Goal: Transaction & Acquisition: Book appointment/travel/reservation

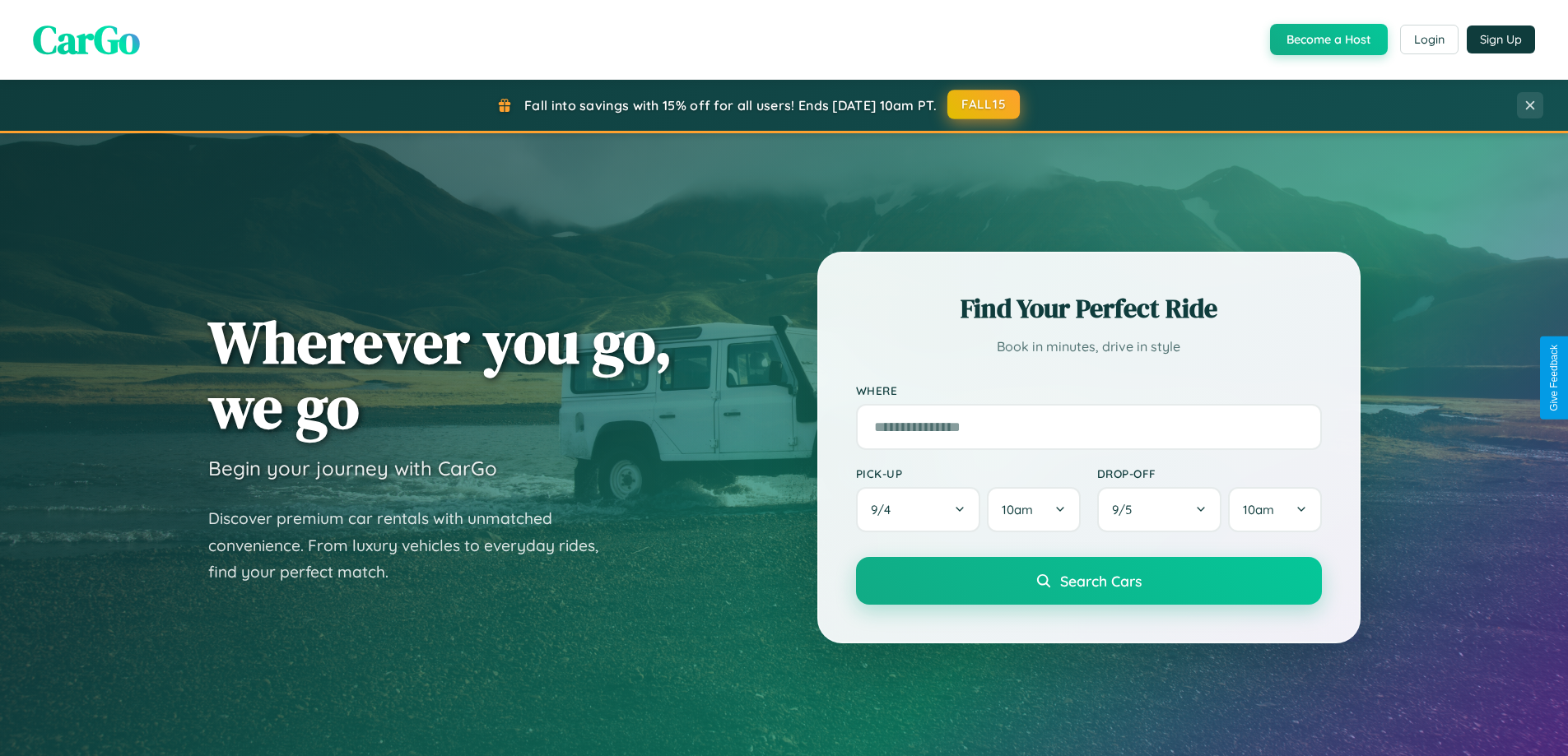
click at [984, 105] on button "FALL15" at bounding box center [983, 104] width 72 height 29
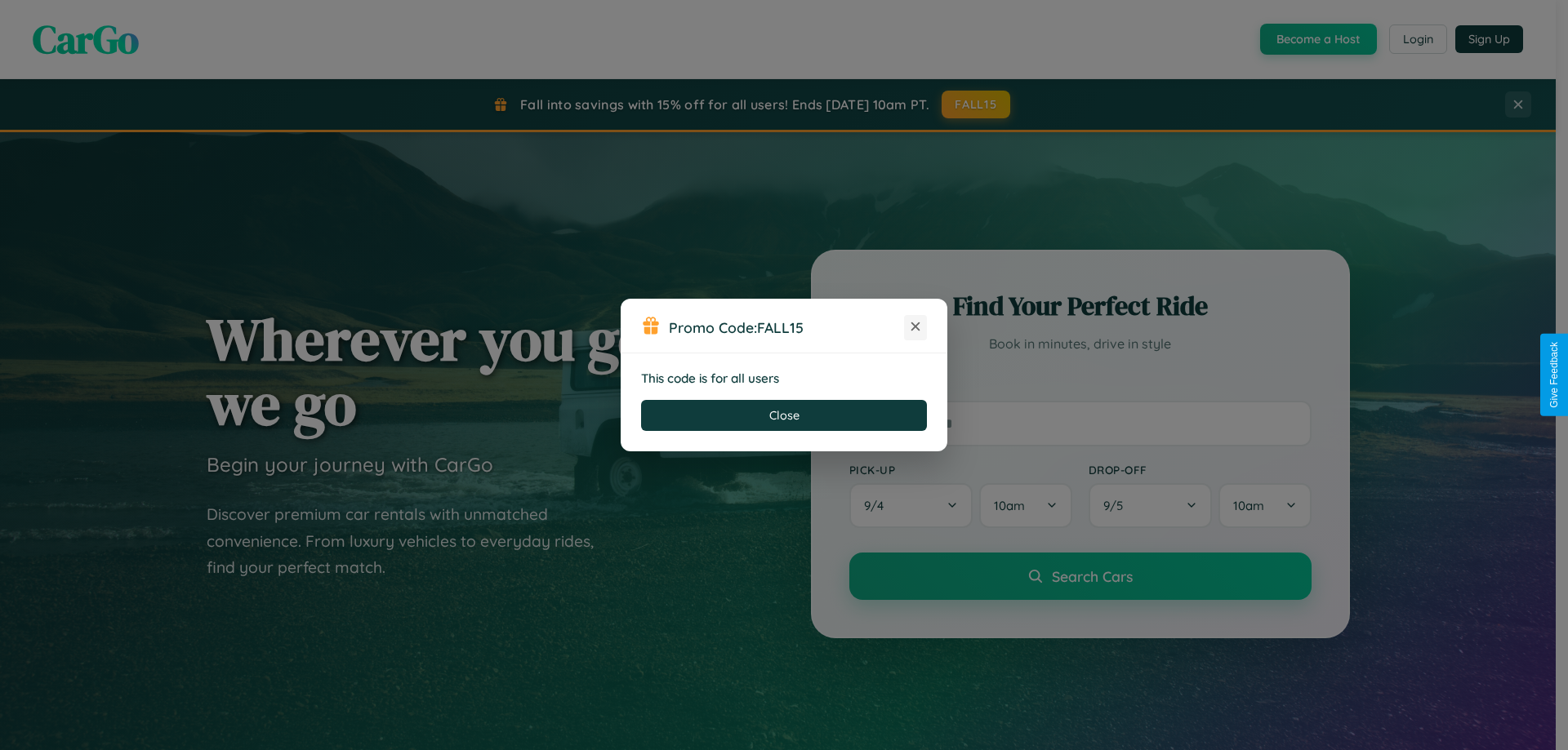
click at [916, 328] on icon at bounding box center [916, 327] width 16 height 16
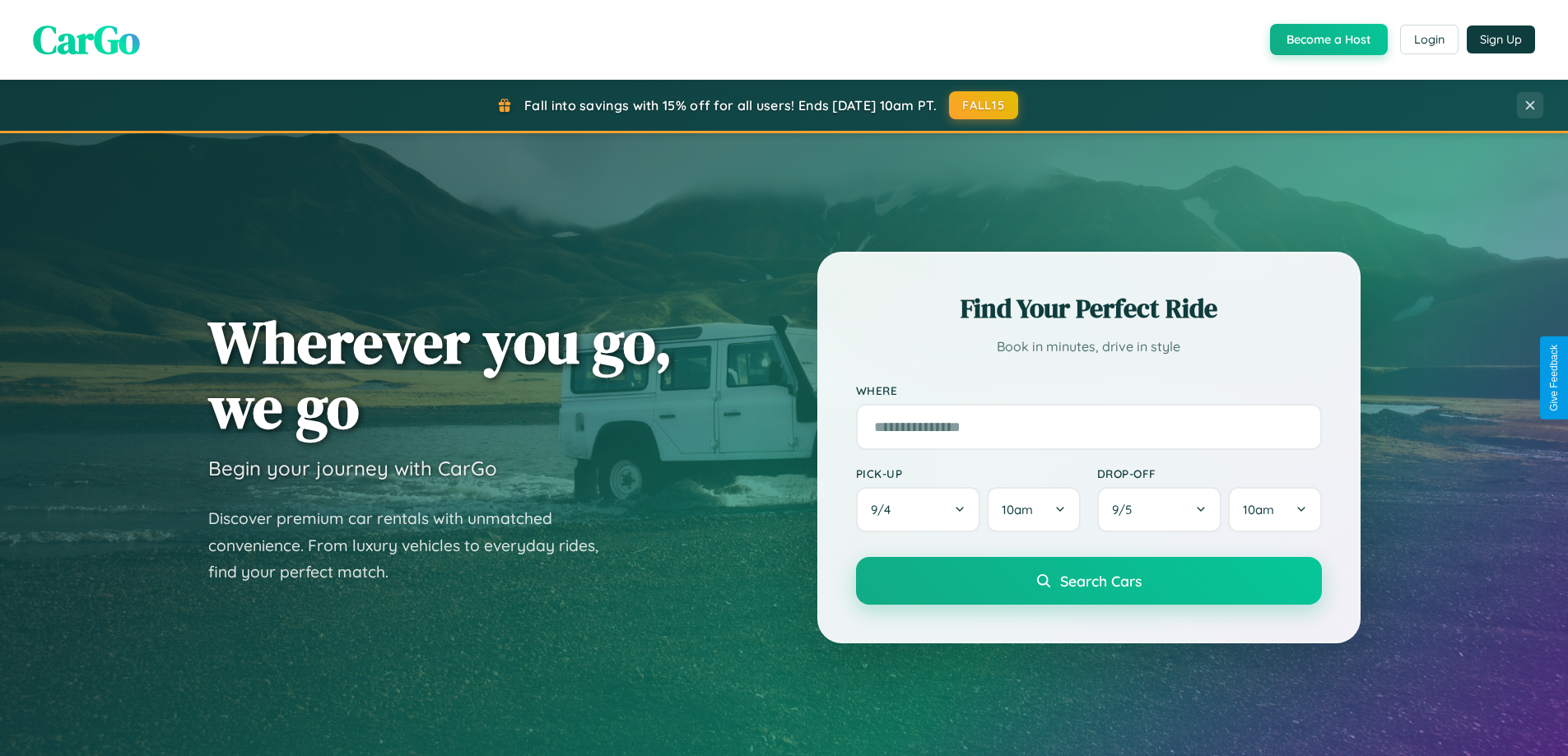
scroll to position [709, 0]
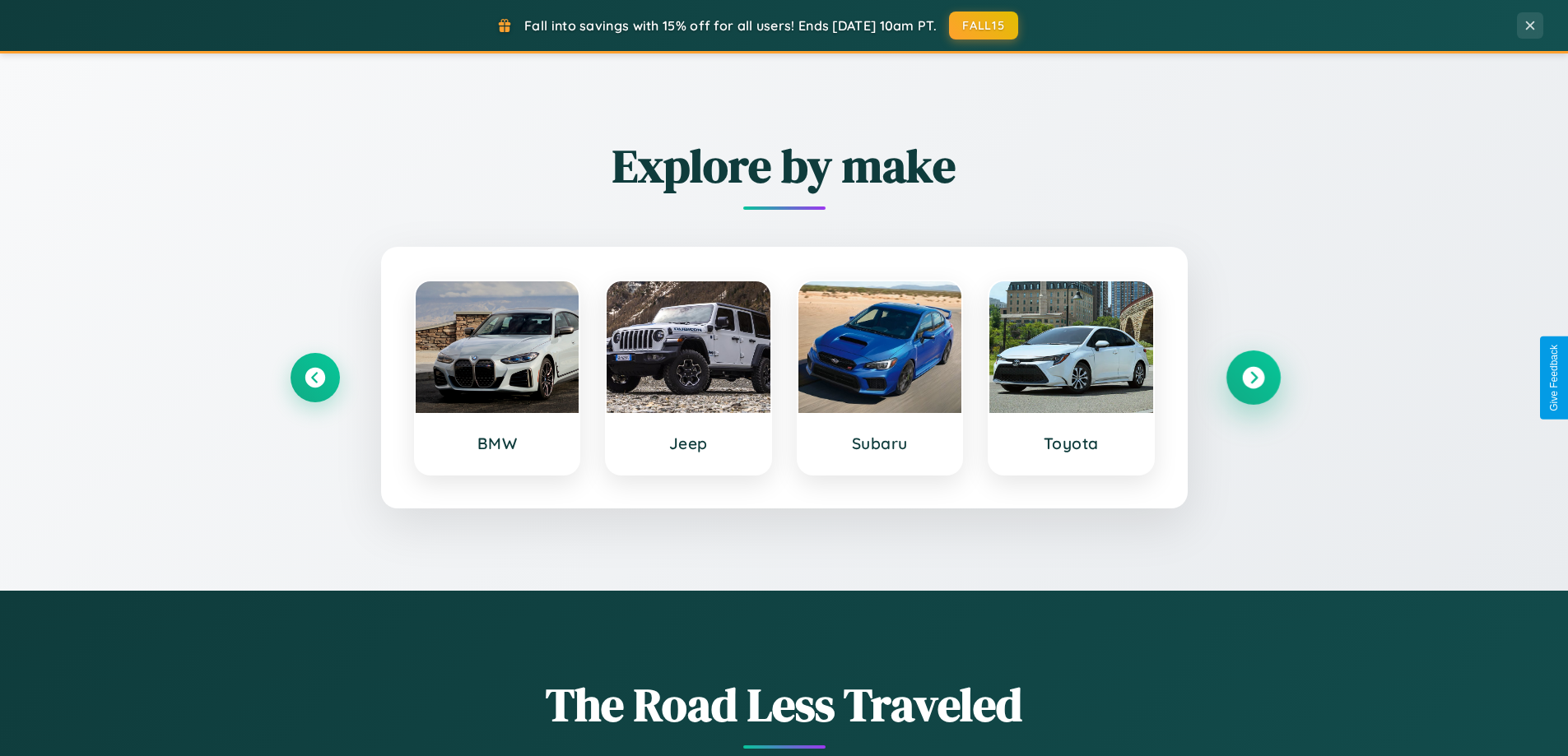
click at [1252, 378] on icon at bounding box center [1253, 378] width 22 height 22
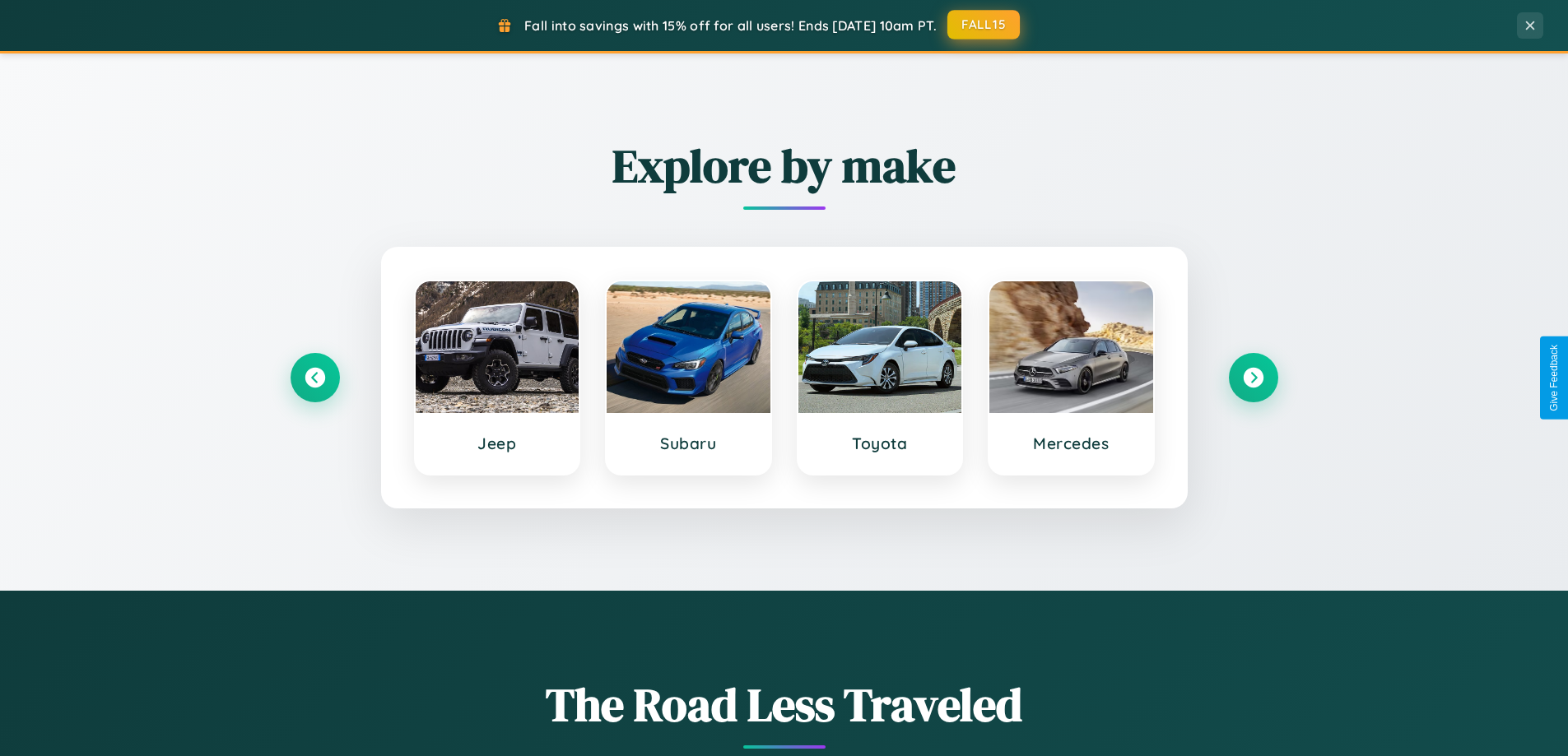
click at [984, 25] on button "FALL15" at bounding box center [983, 25] width 72 height 29
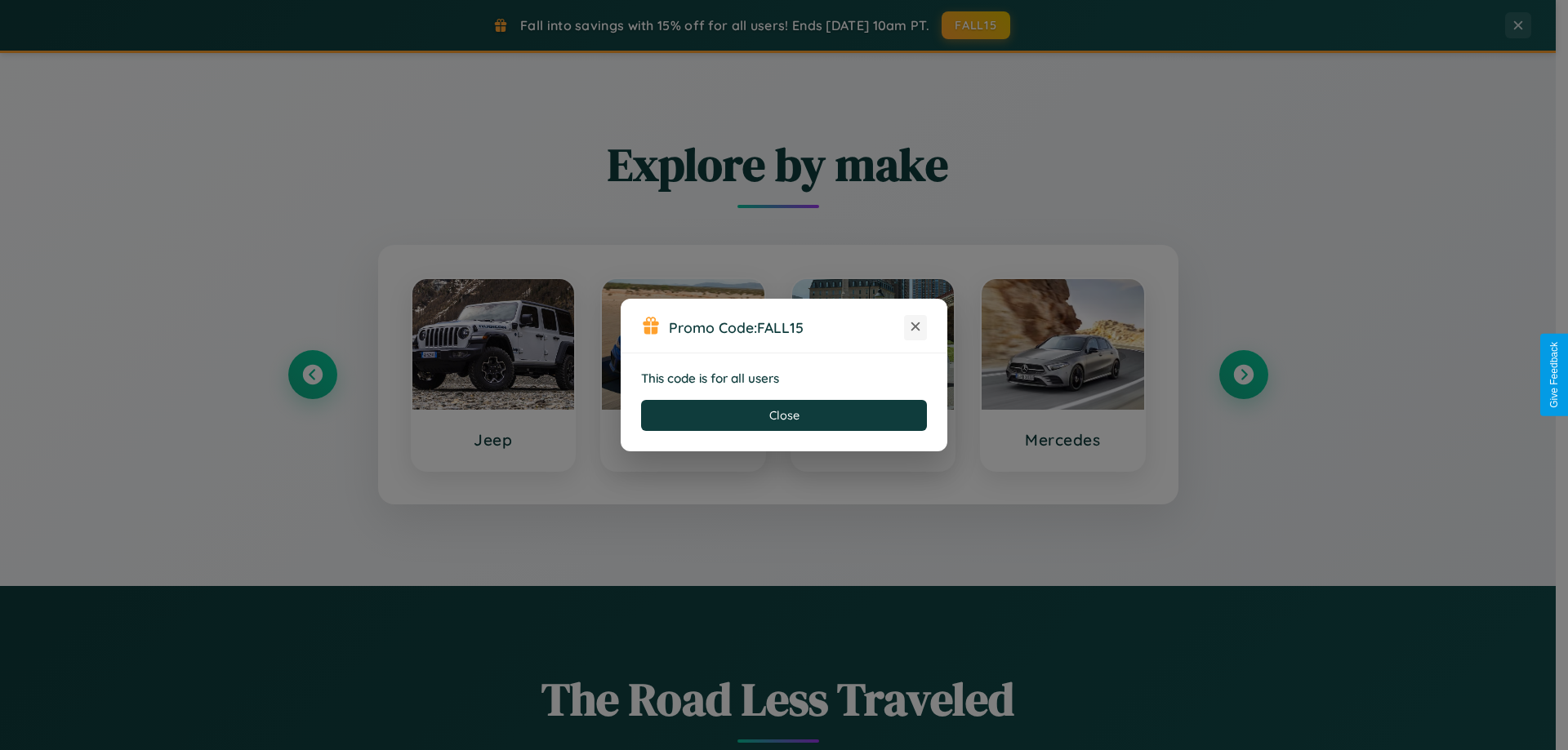
click at [916, 328] on icon at bounding box center [916, 327] width 16 height 16
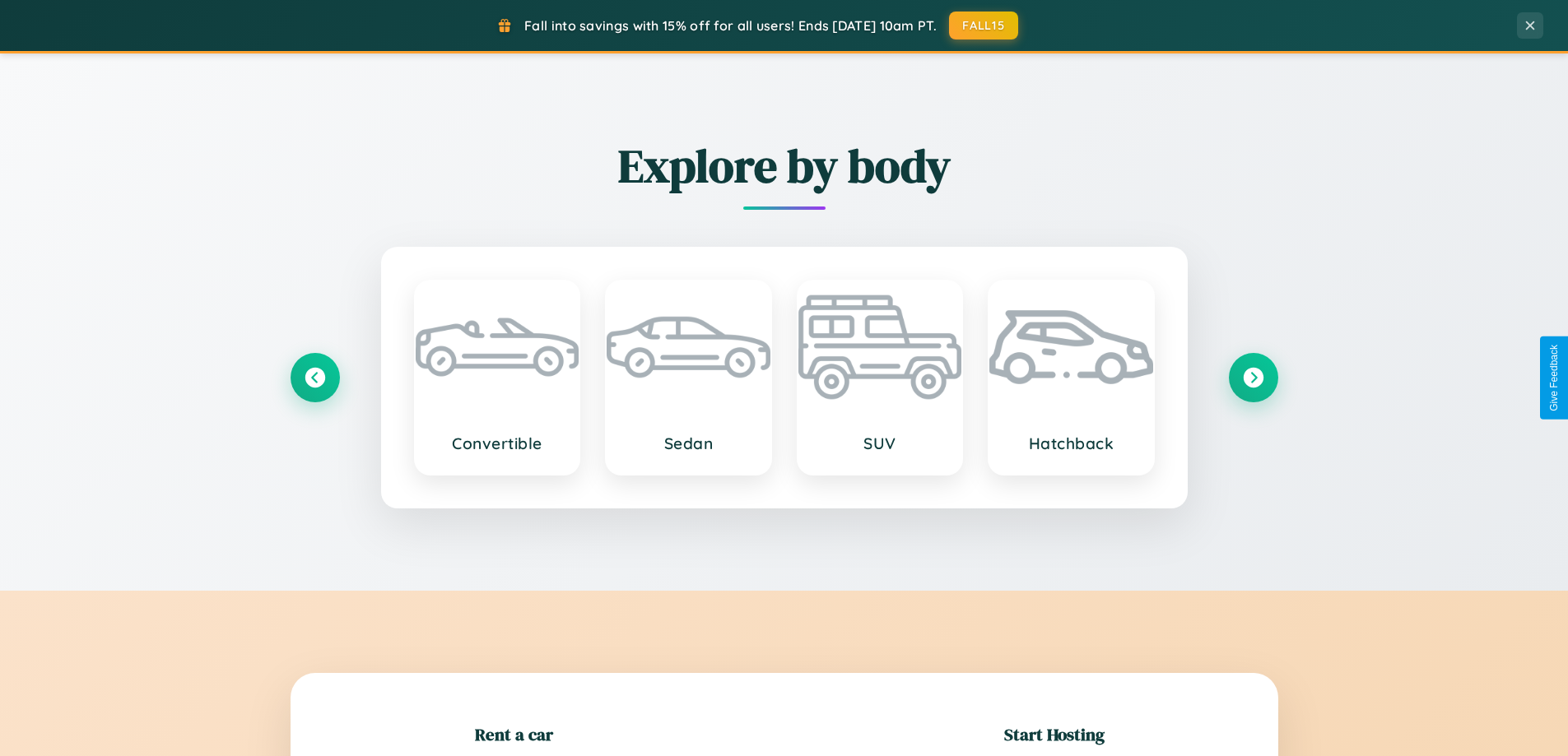
scroll to position [356, 0]
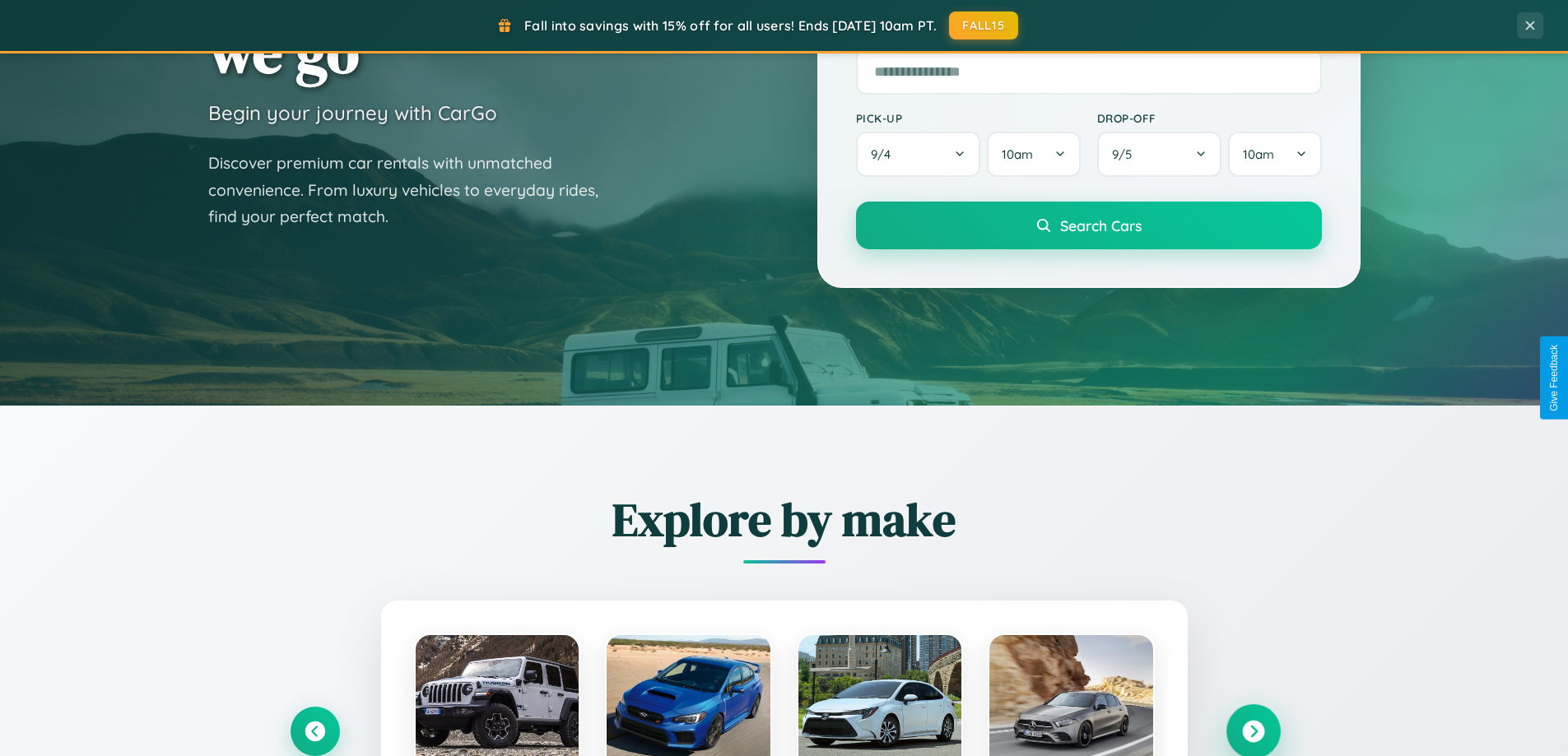
click at [1252, 731] on icon at bounding box center [1253, 732] width 22 height 22
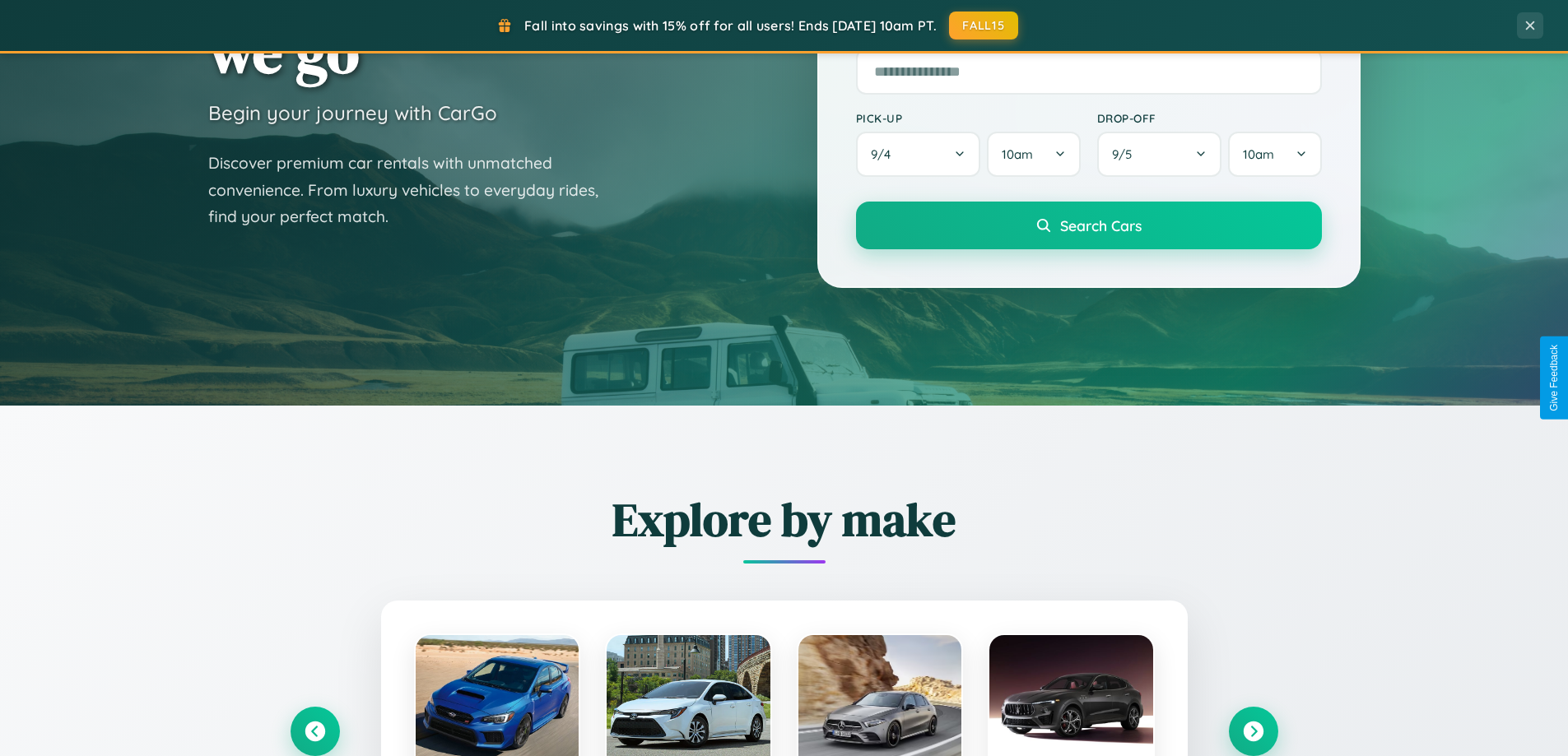
scroll to position [1648, 0]
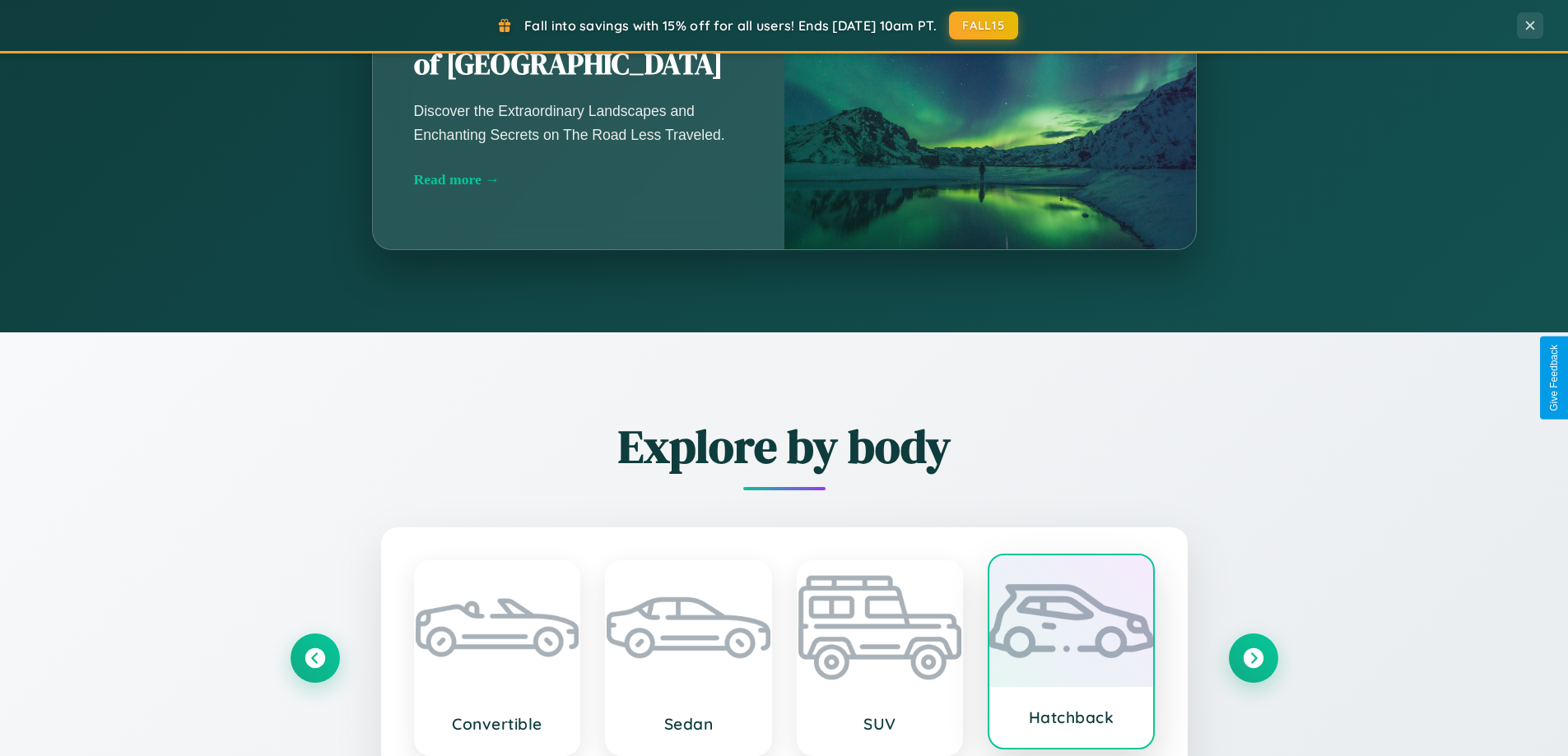
click at [1071, 657] on div at bounding box center [1072, 621] width 164 height 131
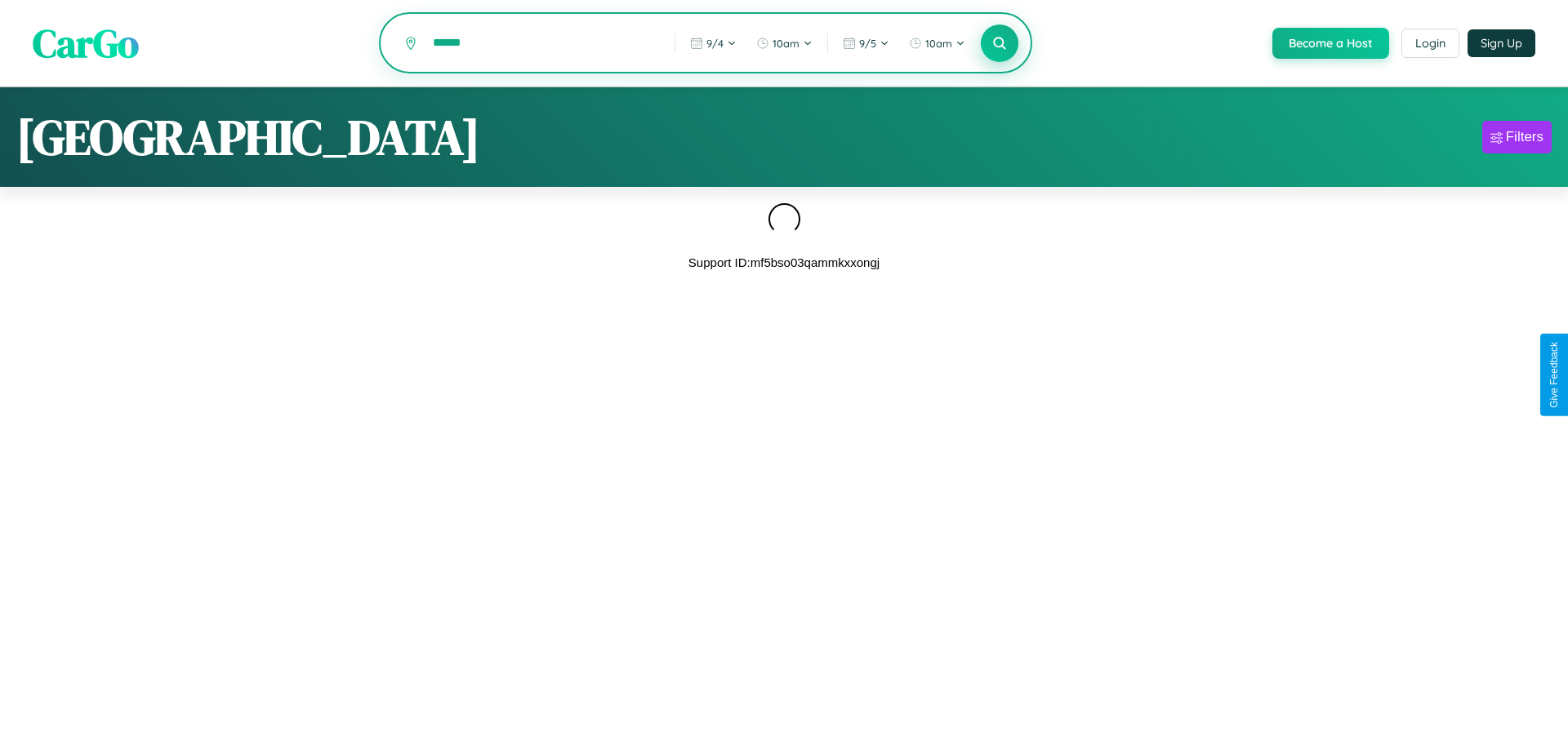
type input "******"
click at [998, 44] on icon at bounding box center [999, 43] width 15 height 15
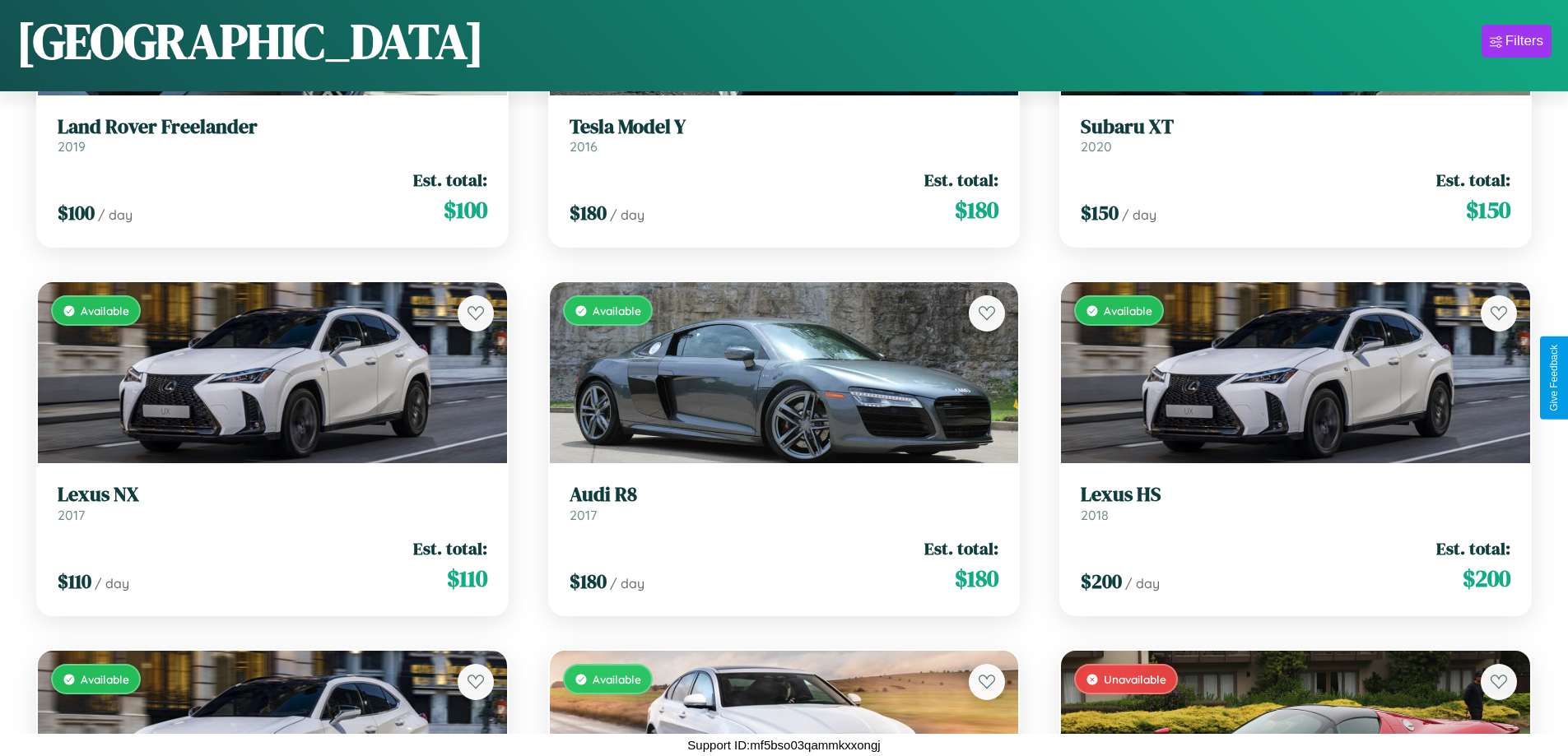
scroll to position [8339, 0]
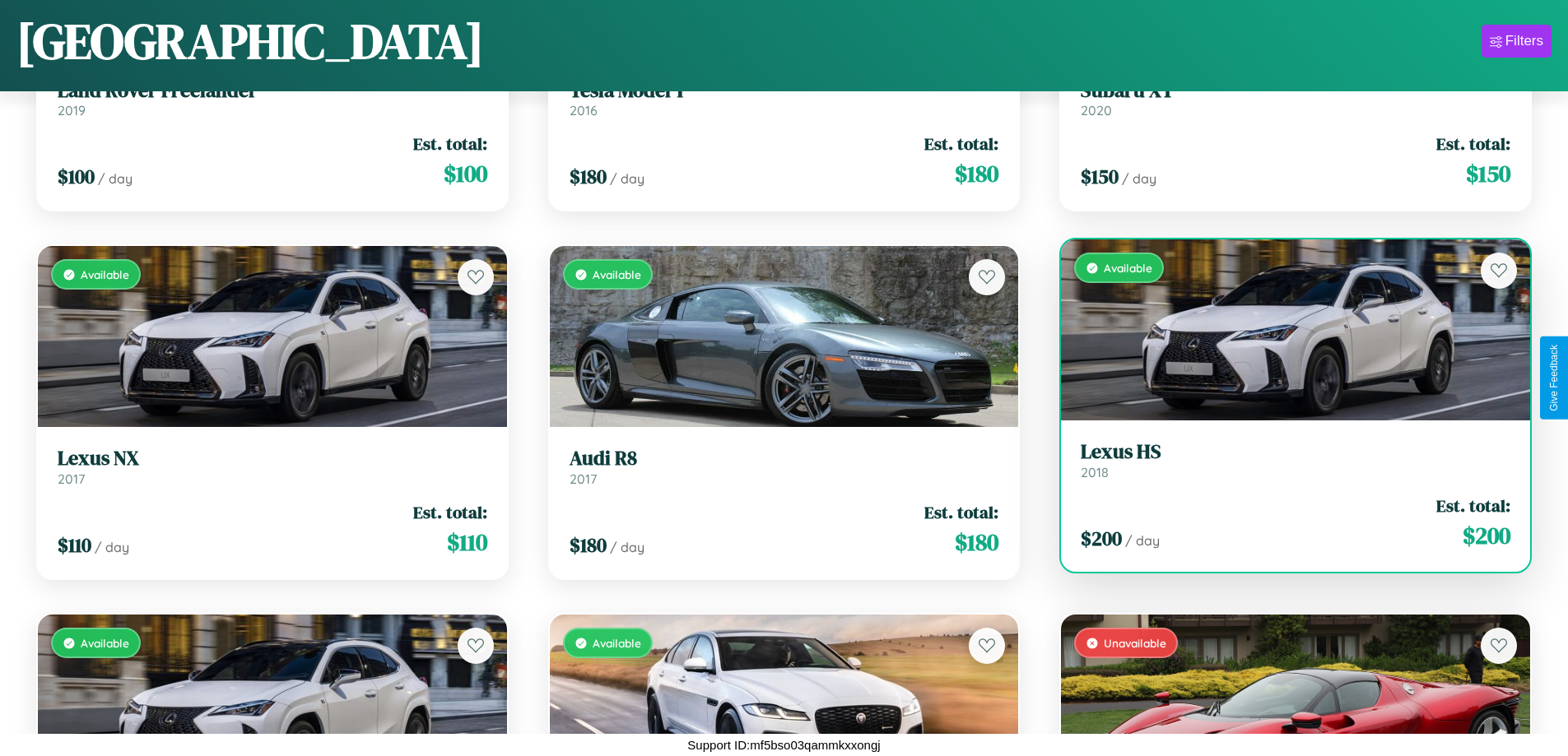
click at [1285, 461] on h3 "Lexus HS" at bounding box center [1295, 452] width 430 height 24
